Goal: Transaction & Acquisition: Purchase product/service

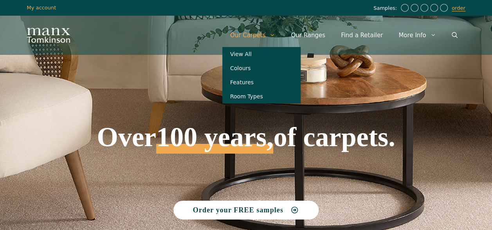
click at [266, 33] on link "Our Carpets" at bounding box center [252, 34] width 61 height 23
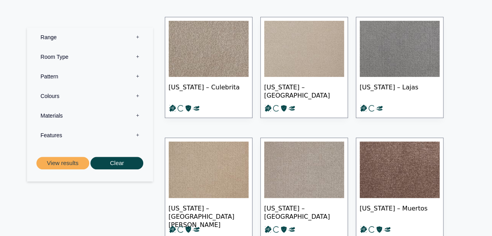
scroll to position [156, 0]
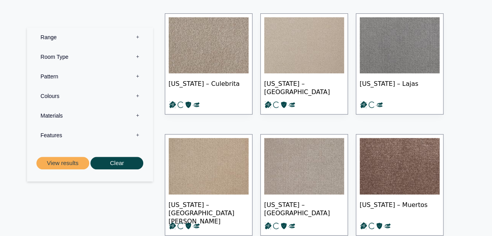
click at [54, 114] on label "Materials 0" at bounding box center [90, 116] width 114 height 20
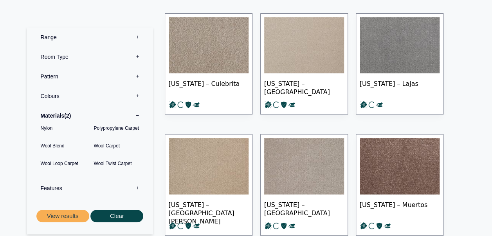
click at [78, 108] on label "Materials 2" at bounding box center [90, 116] width 114 height 20
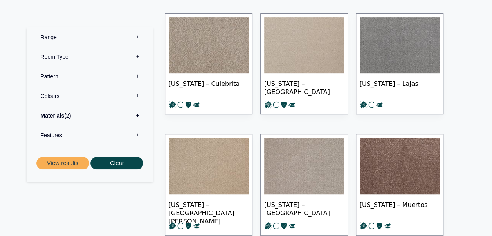
click at [73, 96] on label "Colours 0" at bounding box center [90, 96] width 114 height 20
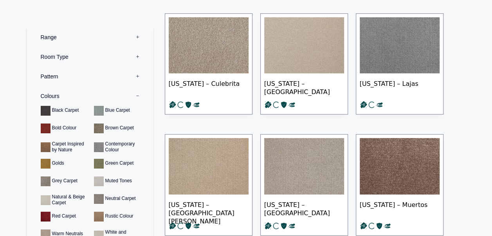
click at [73, 96] on label "Colours 0" at bounding box center [90, 96] width 114 height 20
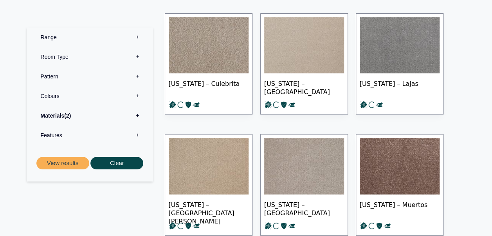
click at [72, 100] on label "Colours 0" at bounding box center [90, 96] width 114 height 20
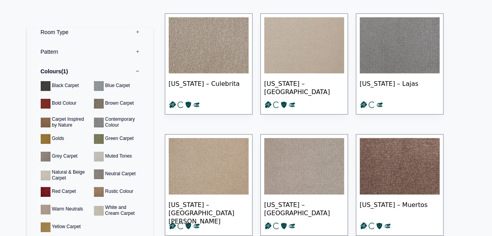
scroll to position [101, 0]
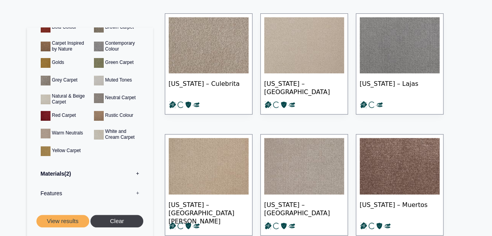
click at [106, 219] on button "Clear" at bounding box center [116, 221] width 53 height 13
click at [52, 174] on label "Materials 0" at bounding box center [90, 174] width 114 height 20
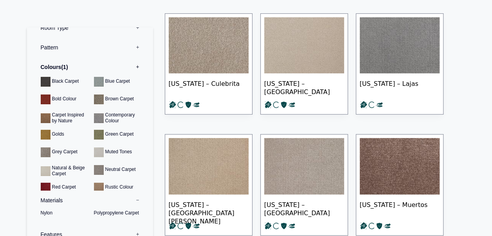
scroll to position [0, 0]
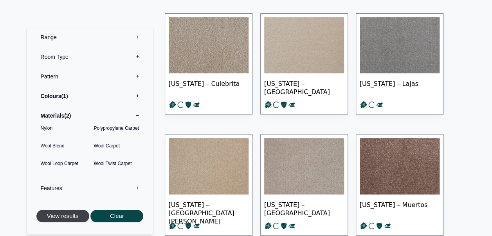
click at [65, 217] on button "View results" at bounding box center [62, 216] width 53 height 13
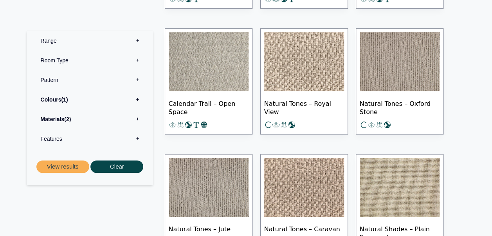
scroll to position [306, 0]
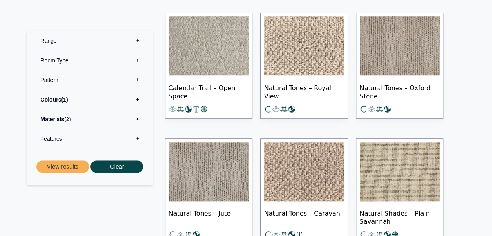
click at [296, 89] on span "Natural Tones – Royal View" at bounding box center [304, 91] width 80 height 27
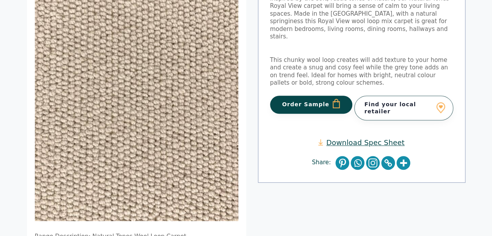
scroll to position [132, 0]
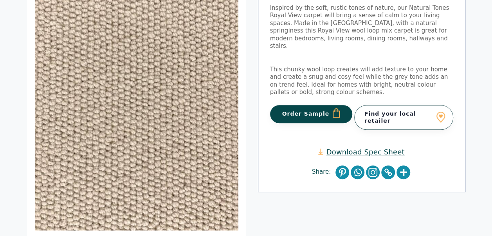
click at [384, 105] on link "Find your local retailer" at bounding box center [403, 117] width 99 height 24
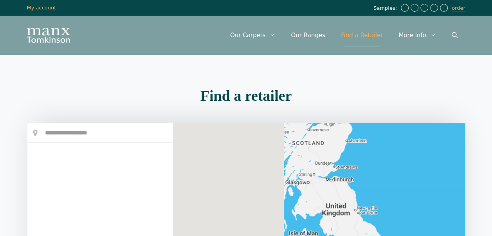
click at [114, 21] on div "Menu Menu Our Carpets View All Colours Black Carpet Blue Carpet Bold Colour Bro…" at bounding box center [246, 35] width 470 height 39
click at [83, 18] on div "Menu Menu Our Carpets View All Colours Black Carpet Blue Carpet Bold Colour Bro…" at bounding box center [246, 35] width 470 height 39
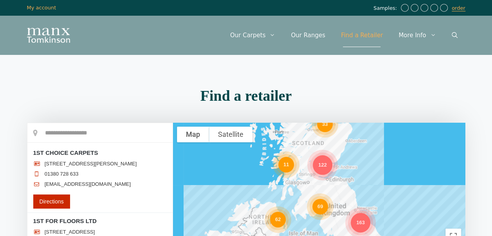
scroll to position [115, 0]
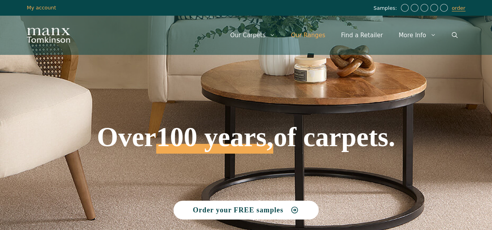
click at [329, 31] on link "Our Ranges" at bounding box center [308, 34] width 50 height 23
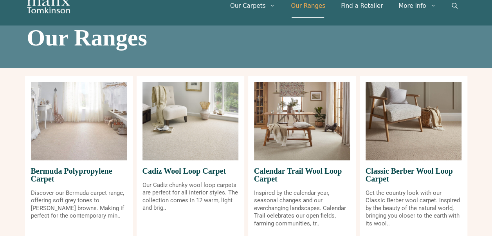
scroll to position [153, 0]
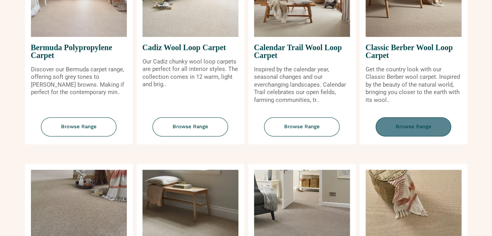
click at [403, 131] on span "Browse Range" at bounding box center [414, 126] width 76 height 19
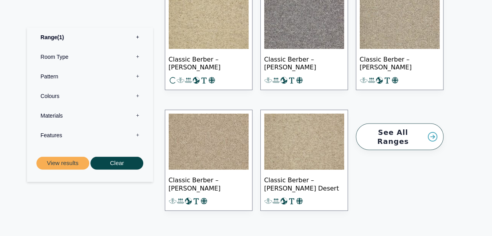
scroll to position [1009, 0]
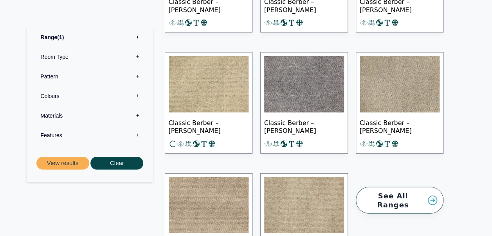
click at [217, 121] on span "Classic Berber – Juliet Oatmeal" at bounding box center [209, 125] width 80 height 27
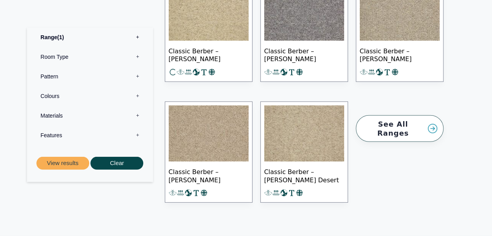
scroll to position [1081, 0]
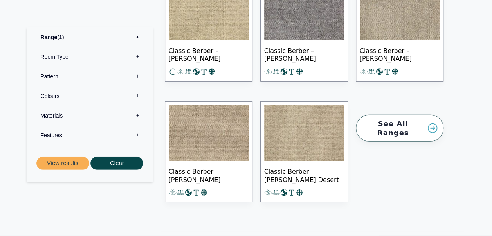
click at [275, 170] on span "Classic Berber – Juliet Desert" at bounding box center [304, 174] width 80 height 27
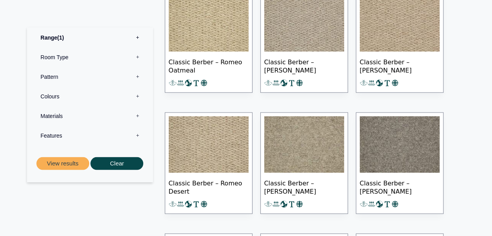
scroll to position [708, 0]
click at [320, 184] on span "Classic Berber – Juliet Walnut" at bounding box center [304, 185] width 80 height 27
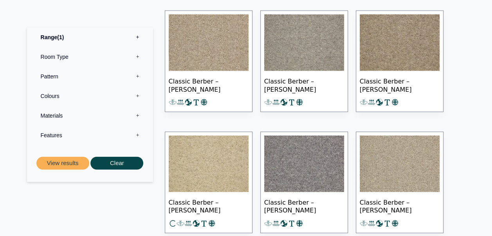
scroll to position [931, 0]
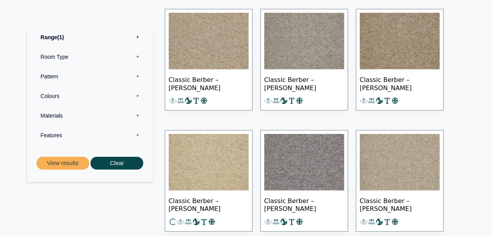
click at [419, 83] on span "Classic Berber – Juliet Pecan" at bounding box center [400, 82] width 80 height 27
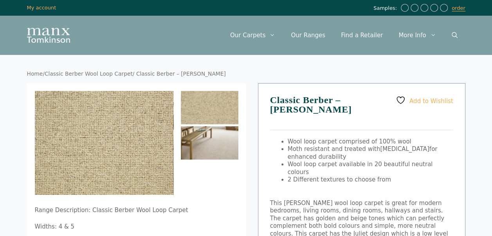
click at [188, 141] on img at bounding box center [210, 142] width 58 height 33
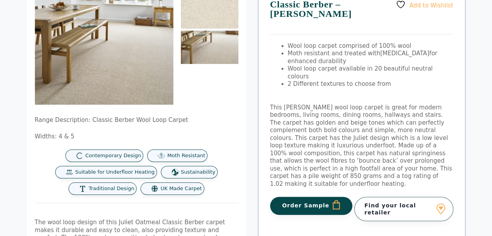
scroll to position [103, 0]
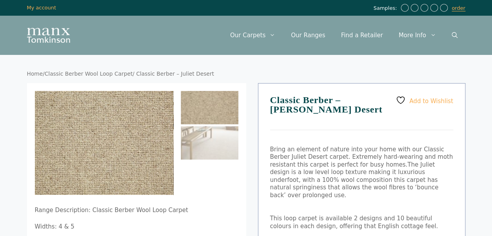
scroll to position [34, 0]
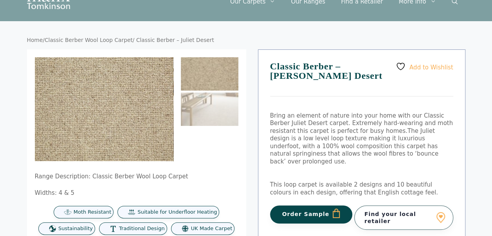
click at [317, 205] on button "Order Sample" at bounding box center [311, 214] width 83 height 18
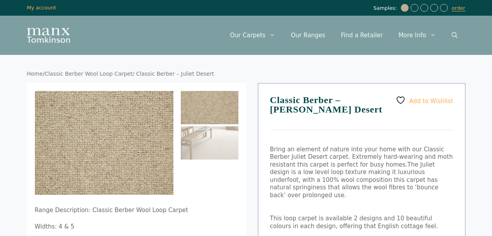
scroll to position [34, 0]
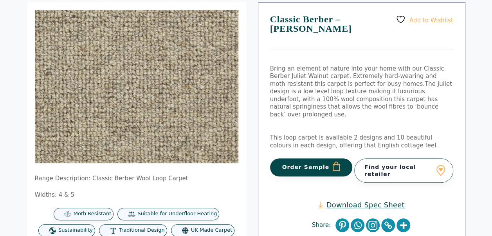
scroll to position [97, 0]
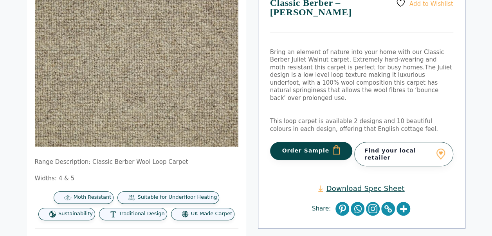
click at [286, 142] on button "Order Sample" at bounding box center [311, 151] width 83 height 18
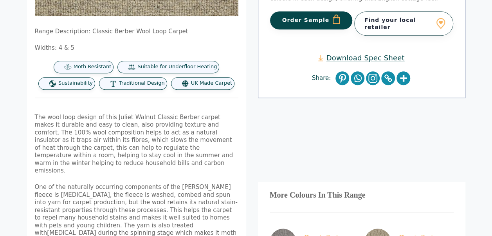
scroll to position [228, 0]
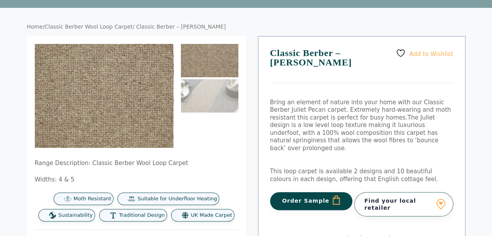
scroll to position [46, 0]
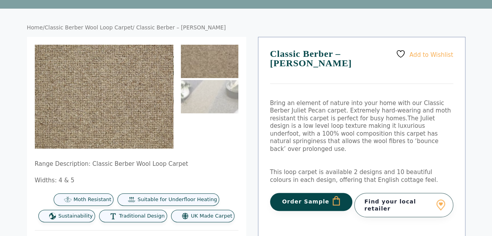
click at [293, 193] on button "Order Sample" at bounding box center [311, 202] width 83 height 18
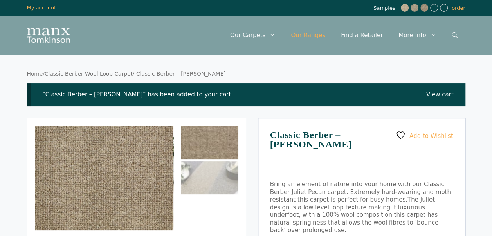
click at [324, 36] on link "Our Ranges" at bounding box center [308, 34] width 50 height 23
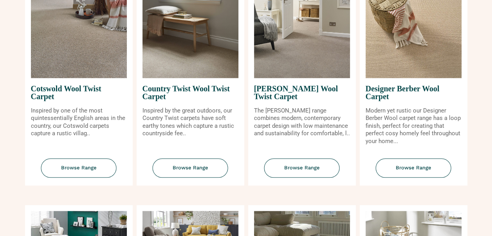
scroll to position [323, 0]
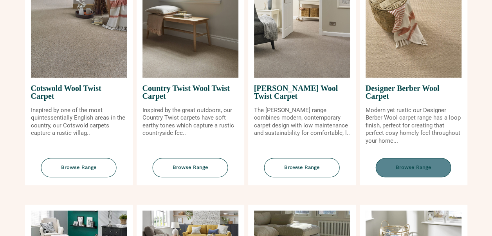
click at [419, 166] on span "Browse Range" at bounding box center [414, 167] width 76 height 19
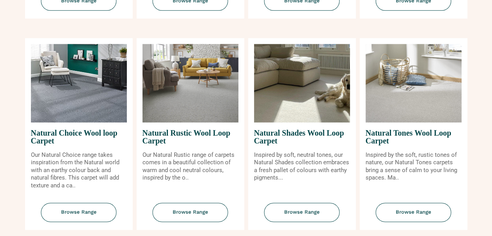
scroll to position [484, 0]
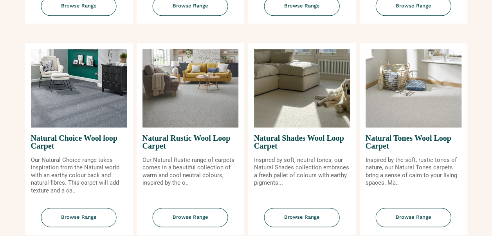
click at [186, 204] on div "Natural Rustic Wool Loop Carpet Our Natural Rustic range of carpets comes in a …" at bounding box center [191, 139] width 108 height 192
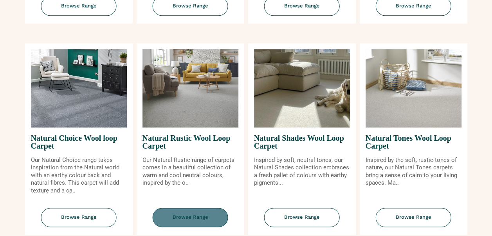
click at [186, 210] on span "Browse Range" at bounding box center [191, 217] width 76 height 19
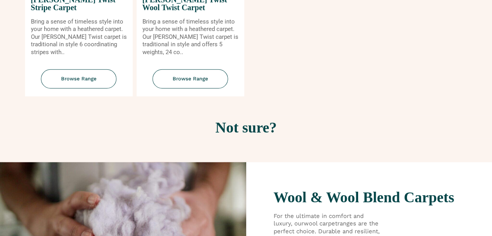
scroll to position [1205, 0]
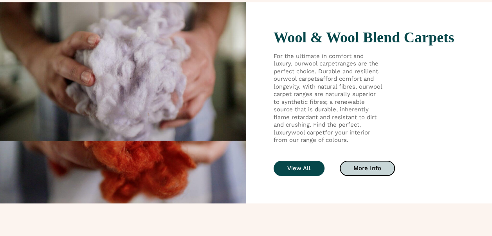
click at [302, 171] on span "View All" at bounding box center [298, 168] width 23 height 6
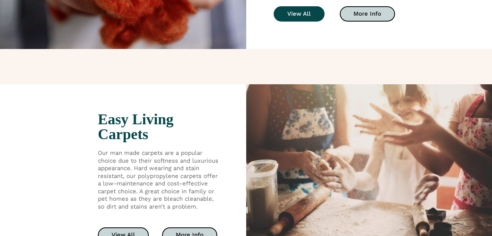
scroll to position [1368, 0]
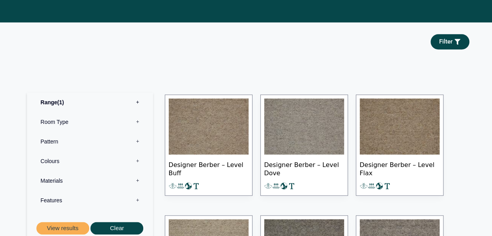
scroll to position [401, 0]
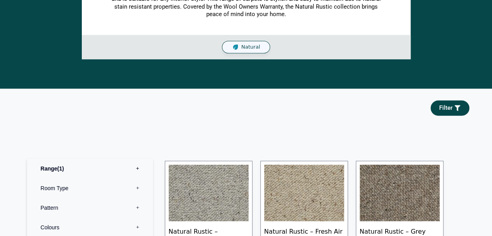
scroll to position [412, 0]
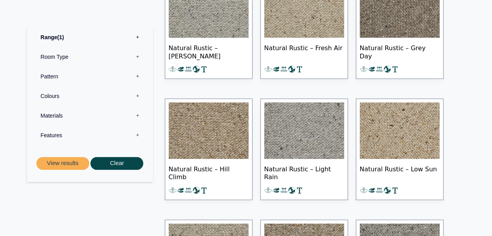
click at [301, 47] on span "Natural Rustic – Fresh Air" at bounding box center [304, 51] width 80 height 27
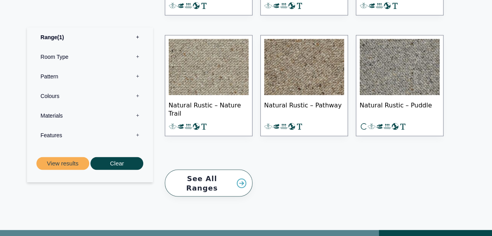
scroll to position [598, 0]
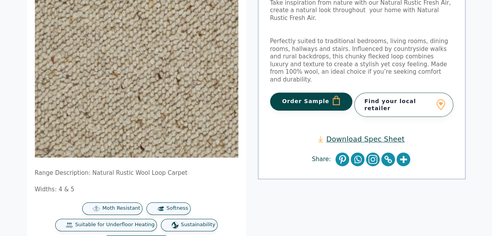
scroll to position [79, 0]
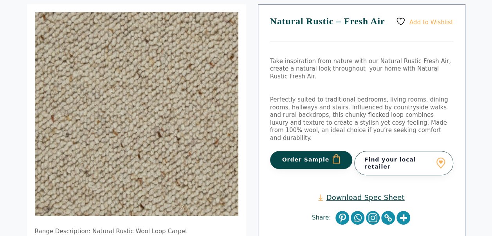
click at [286, 151] on button "Order Sample" at bounding box center [311, 160] width 83 height 18
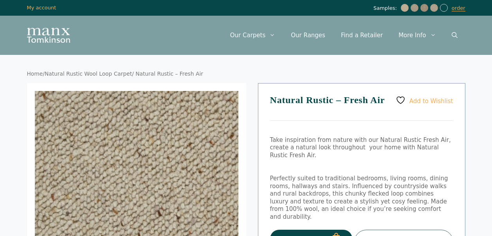
scroll to position [79, 0]
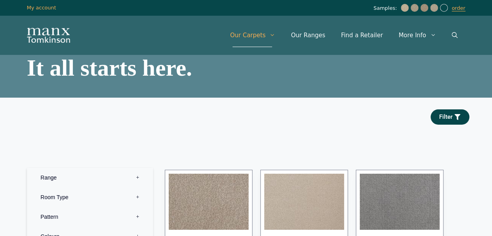
scroll to position [168, 0]
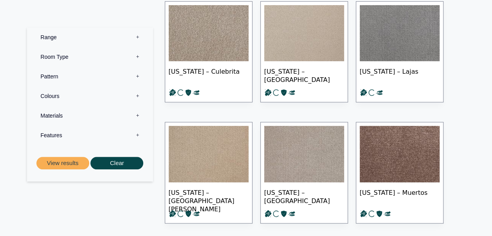
click at [289, 75] on span "[US_STATE] – [GEOGRAPHIC_DATA]" at bounding box center [304, 74] width 80 height 27
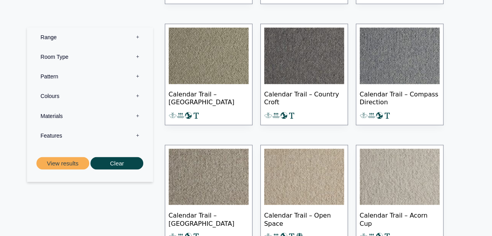
scroll to position [768, 0]
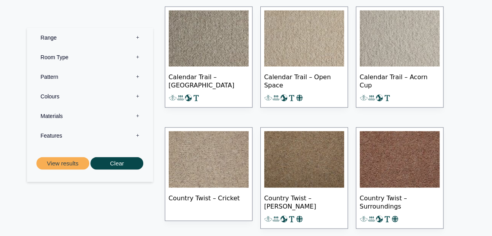
click at [273, 76] on span "Calendar Trail – Open Space" at bounding box center [304, 80] width 80 height 27
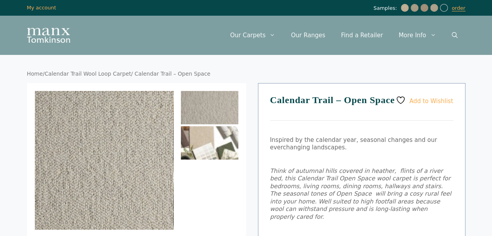
click at [213, 132] on img at bounding box center [210, 142] width 58 height 33
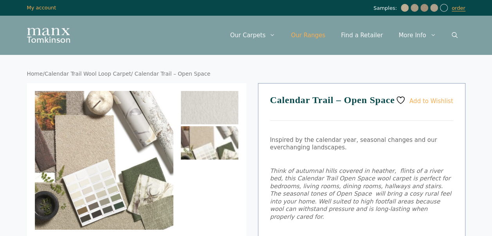
click at [324, 37] on link "Our Ranges" at bounding box center [308, 34] width 50 height 23
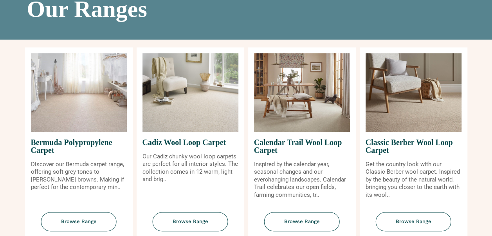
scroll to position [61, 0]
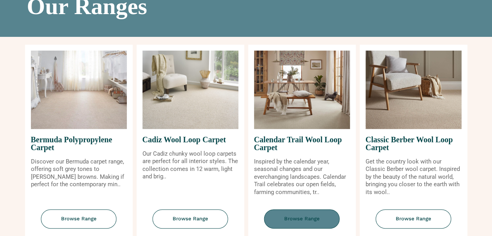
click at [310, 214] on span "Browse Range" at bounding box center [302, 218] width 76 height 19
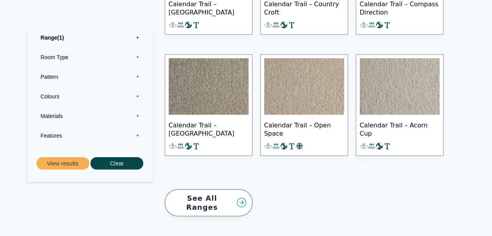
scroll to position [823, 0]
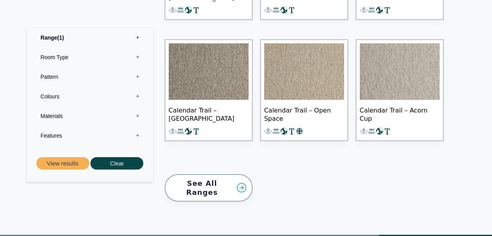
click at [319, 113] on span "Calendar Trail – Open Space" at bounding box center [304, 113] width 80 height 27
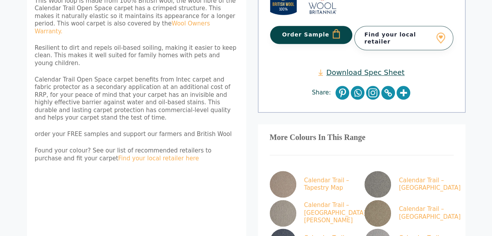
scroll to position [330, 0]
click at [320, 25] on button "Order Sample" at bounding box center [311, 34] width 83 height 18
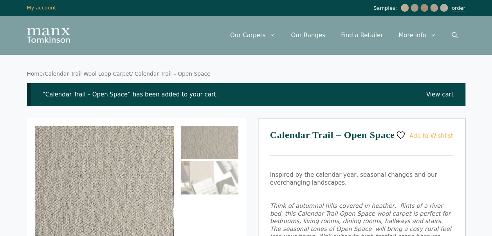
click at [463, 5] on link "order" at bounding box center [459, 8] width 14 height 6
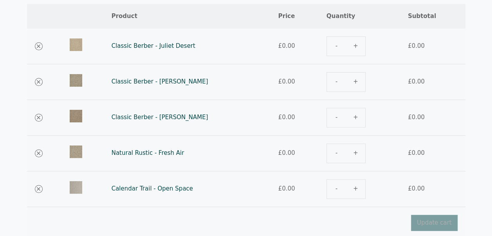
scroll to position [134, 0]
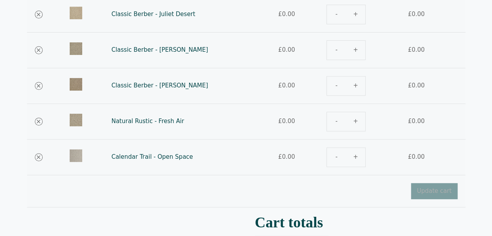
click at [348, 15] on div "Classic Berber - Juliet Desert quantity" at bounding box center [360, 15] width 66 height 20
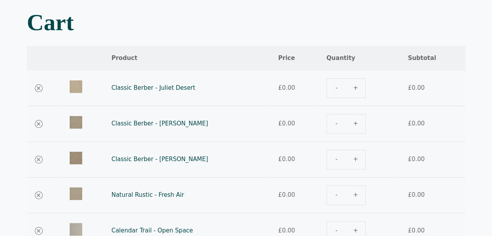
scroll to position [52, 0]
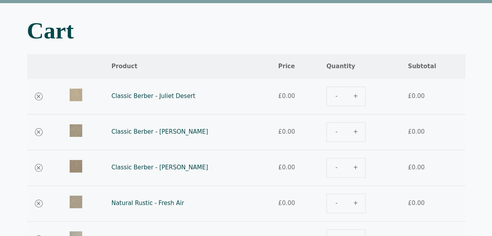
click at [340, 96] on div "Classic Berber - Juliet Desert quantity" at bounding box center [360, 97] width 66 height 20
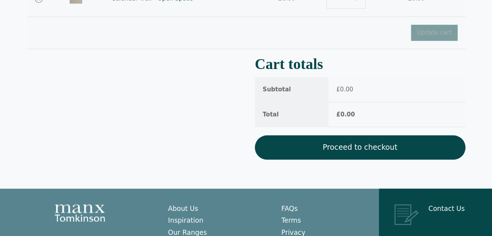
scroll to position [292, 0]
click at [333, 136] on link "Proceed to checkout" at bounding box center [360, 147] width 211 height 24
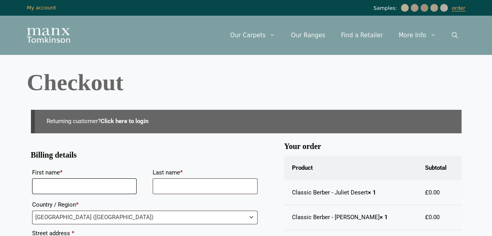
click at [83, 184] on input "First name *" at bounding box center [84, 186] width 105 height 16
type input "*******"
type input "********"
type input "**********"
type input "******"
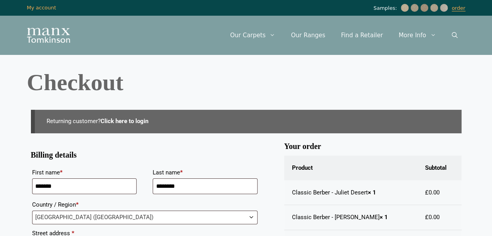
type input "******"
type input "*******"
type input "**********"
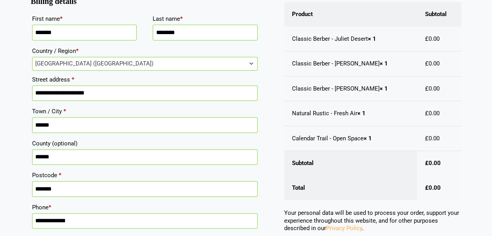
scroll to position [154, 0]
drag, startPoint x: 105, startPoint y: 90, endPoint x: 22, endPoint y: 94, distance: 83.5
click at [22, 94] on div "**********" at bounding box center [246, 143] width 470 height 484
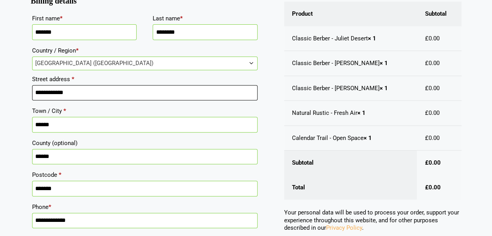
type input "**********"
click at [21, 108] on div "**********" at bounding box center [246, 143] width 470 height 484
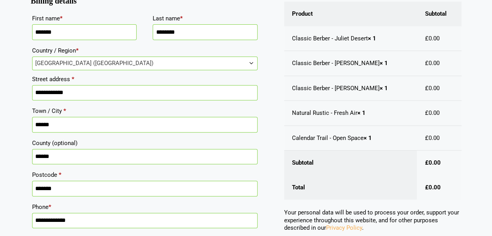
click at [68, 152] on input "******" at bounding box center [145, 157] width 226 height 16
click at [84, 114] on label "Town / City *" at bounding box center [145, 111] width 226 height 12
click at [84, 117] on input "******" at bounding box center [145, 125] width 226 height 16
drag, startPoint x: 72, startPoint y: 128, endPoint x: 4, endPoint y: 119, distance: 68.8
click at [4, 119] on body "Skip to content Samples: order My Account My account Menu Menu Our Carpets View…" at bounding box center [246, 127] width 492 height 562
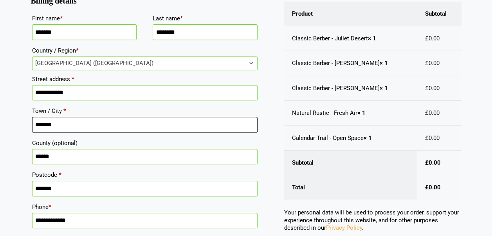
type input "*******"
click at [0, 125] on html "Skip to content Samples: order My Account My account Menu Menu Our Carpets View…" at bounding box center [246, 127] width 492 height 562
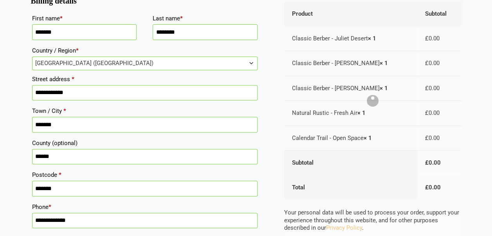
drag, startPoint x: 65, startPoint y: 188, endPoint x: 30, endPoint y: 185, distance: 35.0
click at [30, 185] on div "**********" at bounding box center [246, 161] width 439 height 418
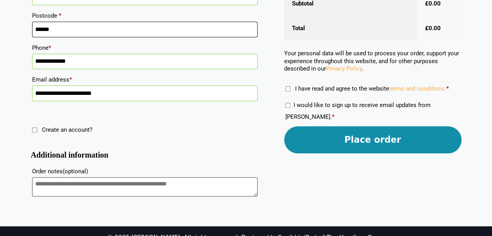
scroll to position [325, 0]
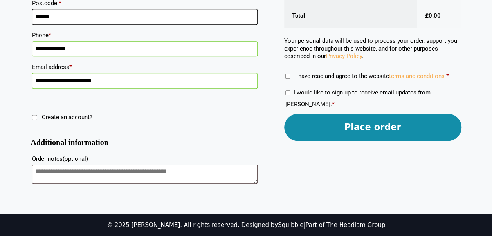
type input "******"
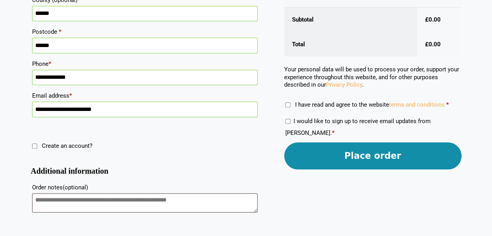
scroll to position [298, 0]
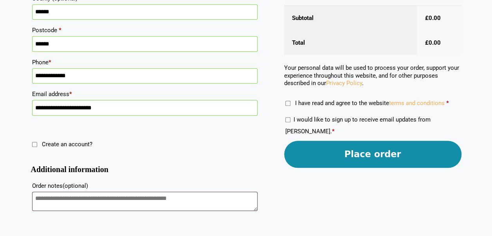
click at [342, 148] on button "Place order" at bounding box center [372, 154] width 177 height 27
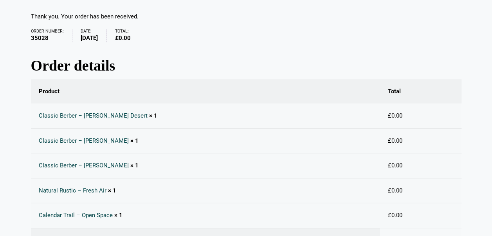
scroll to position [97, 0]
